Goal: Find specific page/section: Find specific page/section

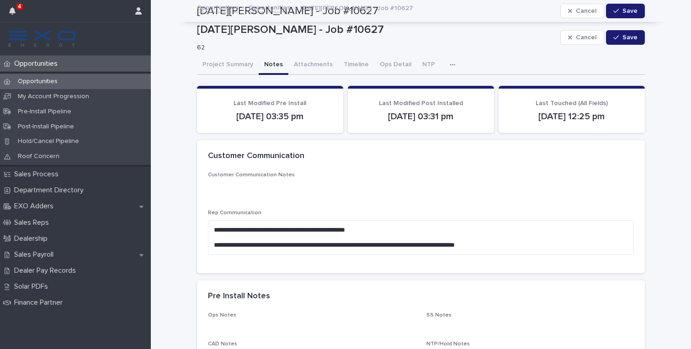
scroll to position [785, 0]
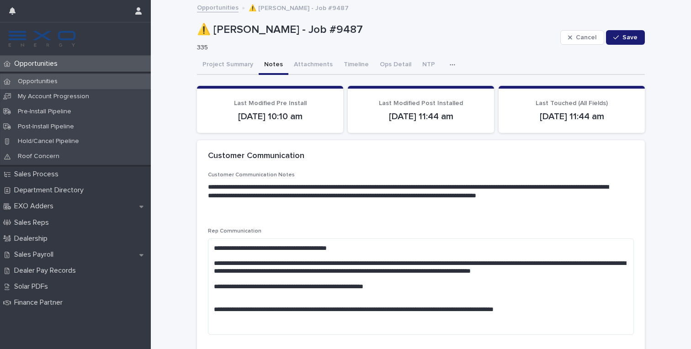
click at [34, 76] on div "Opportunities" at bounding box center [75, 81] width 151 height 15
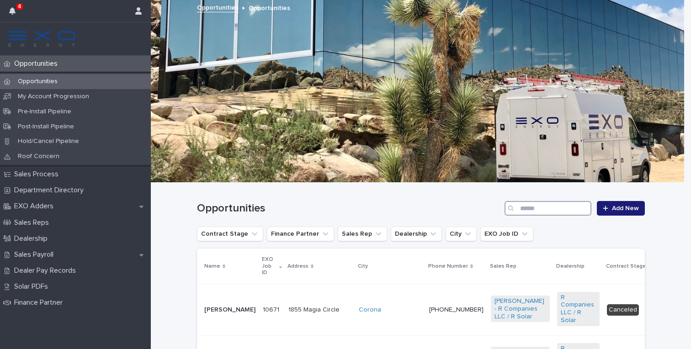
click at [536, 210] on input "Search" at bounding box center [547, 208] width 87 height 15
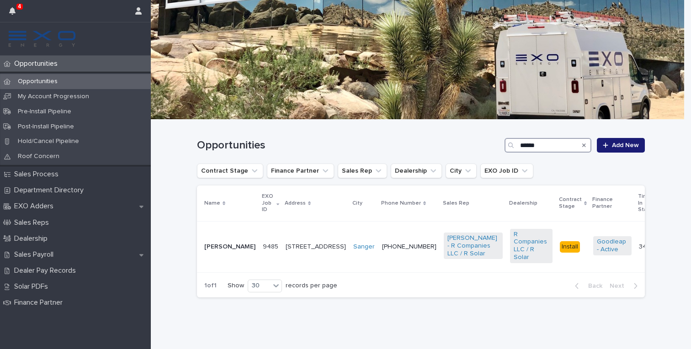
scroll to position [50, 0]
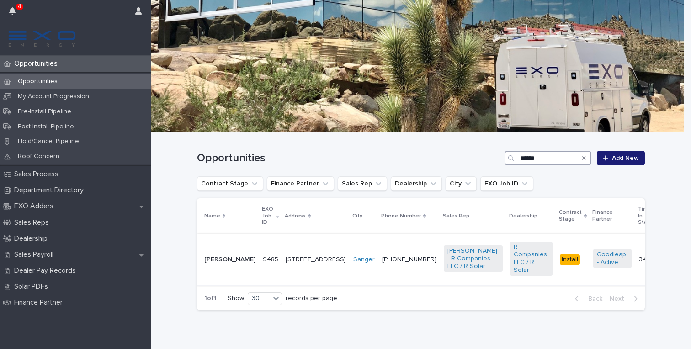
type input "******"
click at [221, 256] on p "Alicia Portillo" at bounding box center [229, 260] width 51 height 8
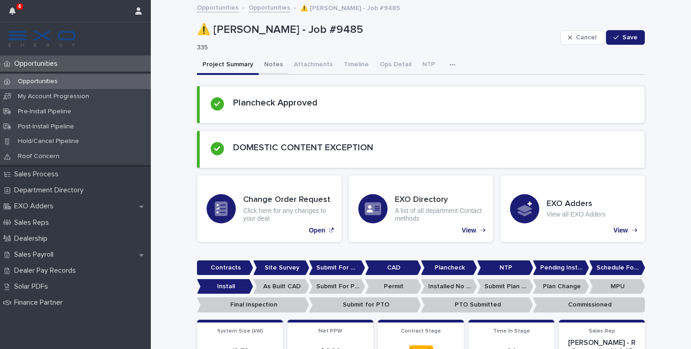
click at [265, 63] on button "Notes" at bounding box center [273, 65] width 30 height 19
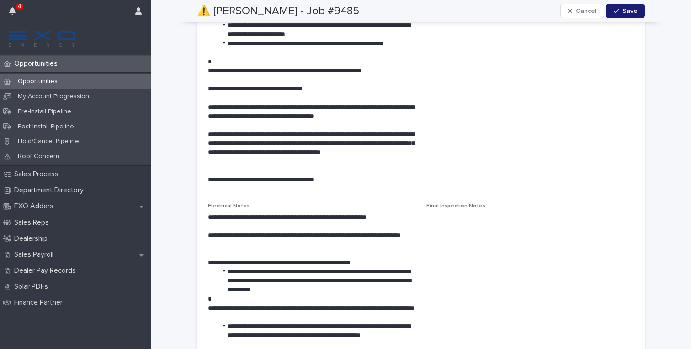
scroll to position [1568, 0]
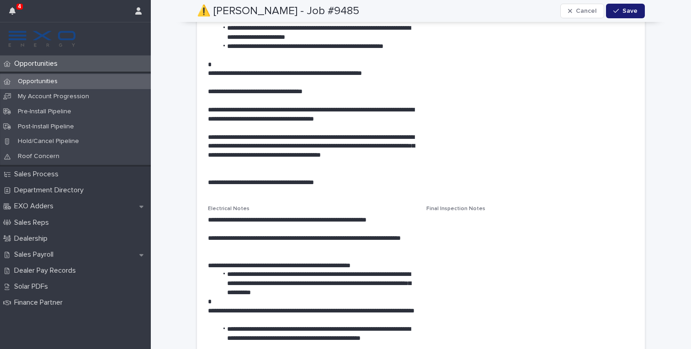
click at [216, 5] on h2 "⚠️ Alicia Portillo - Job #9485" at bounding box center [278, 11] width 162 height 13
click at [265, 11] on h2 "⚠️ Alicia Portillo - Job #9485" at bounding box center [278, 11] width 162 height 13
copy h2 "Alicia Portillo"
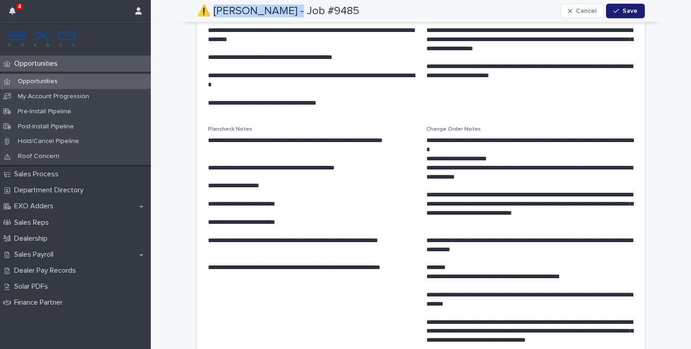
scroll to position [0, 0]
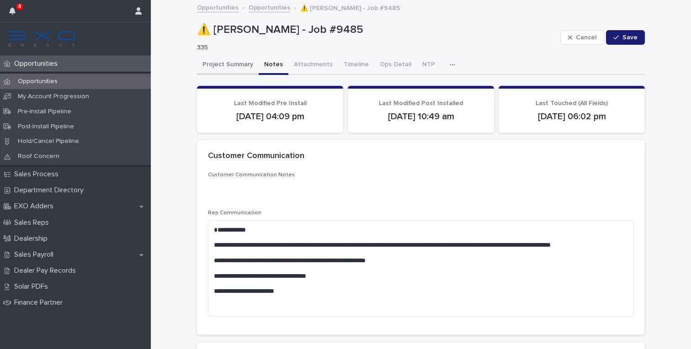
click at [220, 64] on button "Project Summary" at bounding box center [228, 65] width 62 height 19
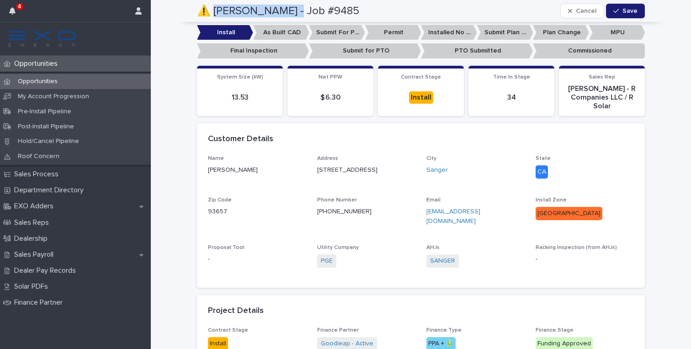
scroll to position [237, 0]
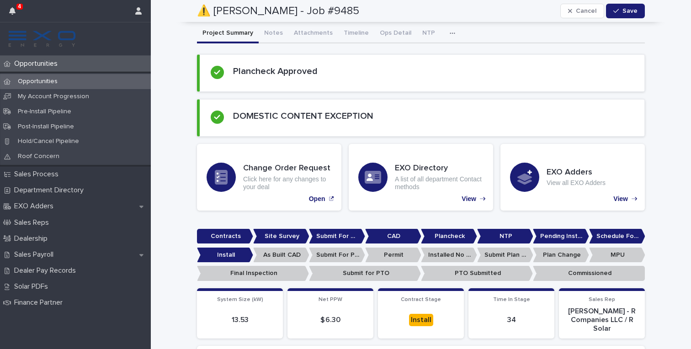
scroll to position [0, 0]
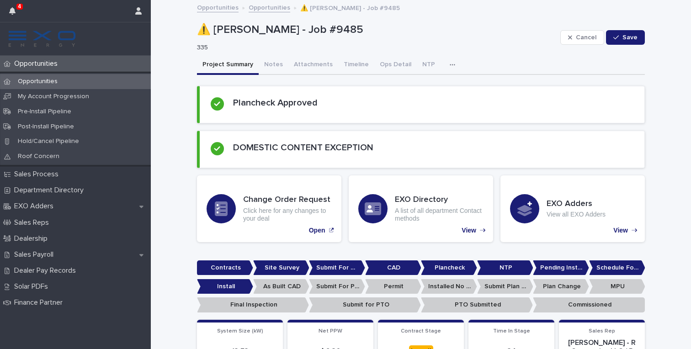
click at [47, 80] on p "Opportunities" at bounding box center [38, 82] width 54 height 8
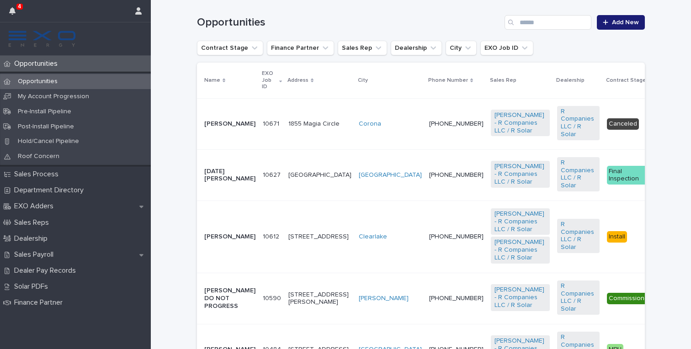
scroll to position [200, 0]
